Goal: Navigation & Orientation: Find specific page/section

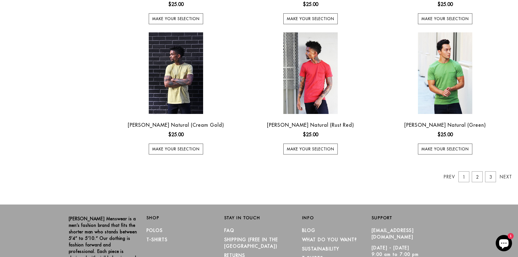
scroll to position [435, 0]
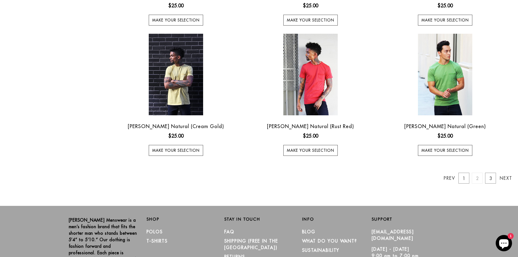
click at [476, 178] on link "2" at bounding box center [476, 178] width 11 height 11
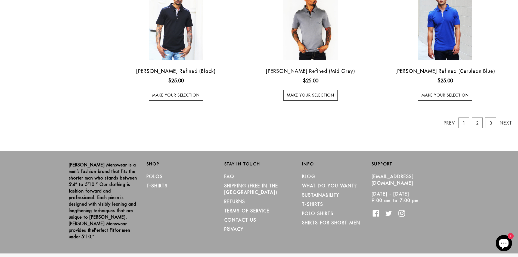
scroll to position [494, 0]
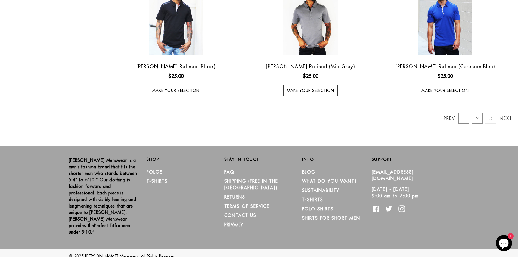
click at [488, 120] on link "3" at bounding box center [490, 118] width 11 height 11
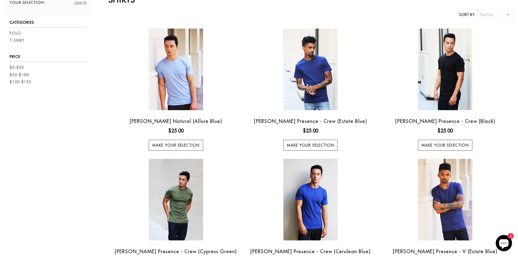
scroll to position [0, 0]
